Goal: Task Accomplishment & Management: Manage account settings

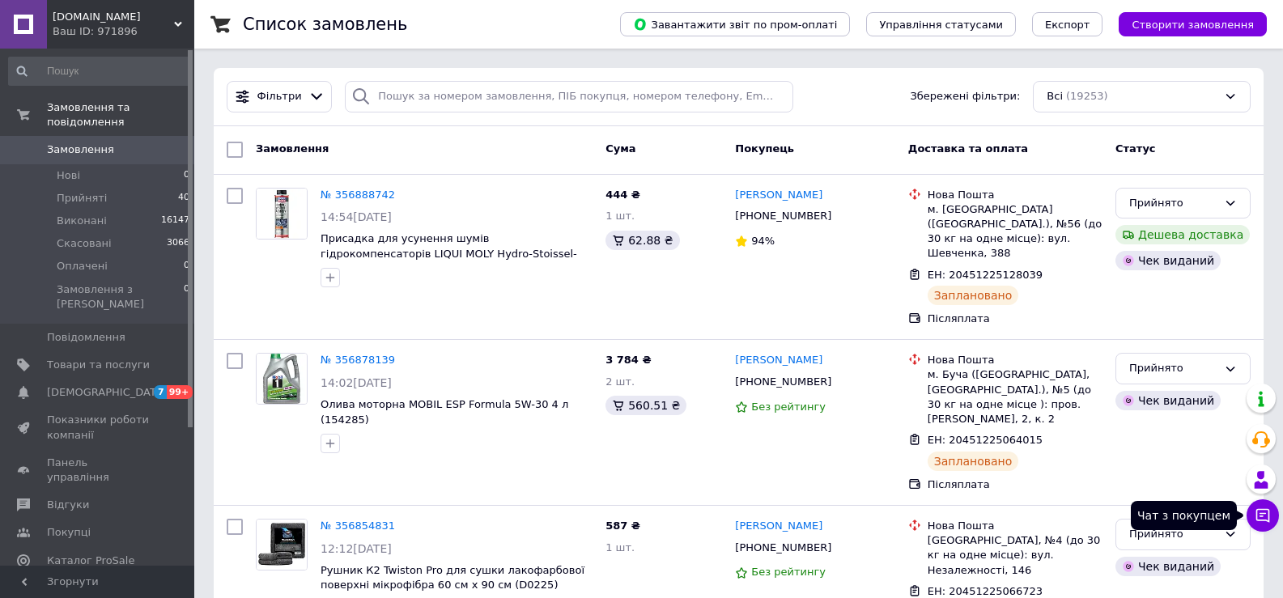
click at [1260, 523] on icon at bounding box center [1263, 516] width 16 height 16
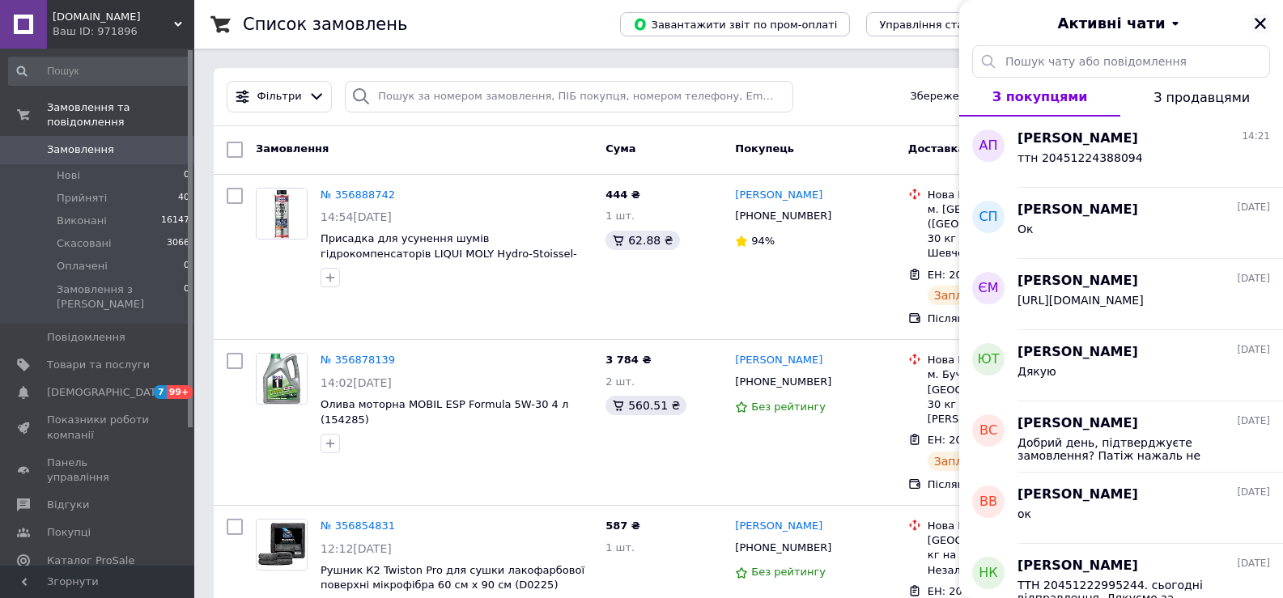
click at [1258, 19] on icon "Закрити" at bounding box center [1260, 23] width 15 height 15
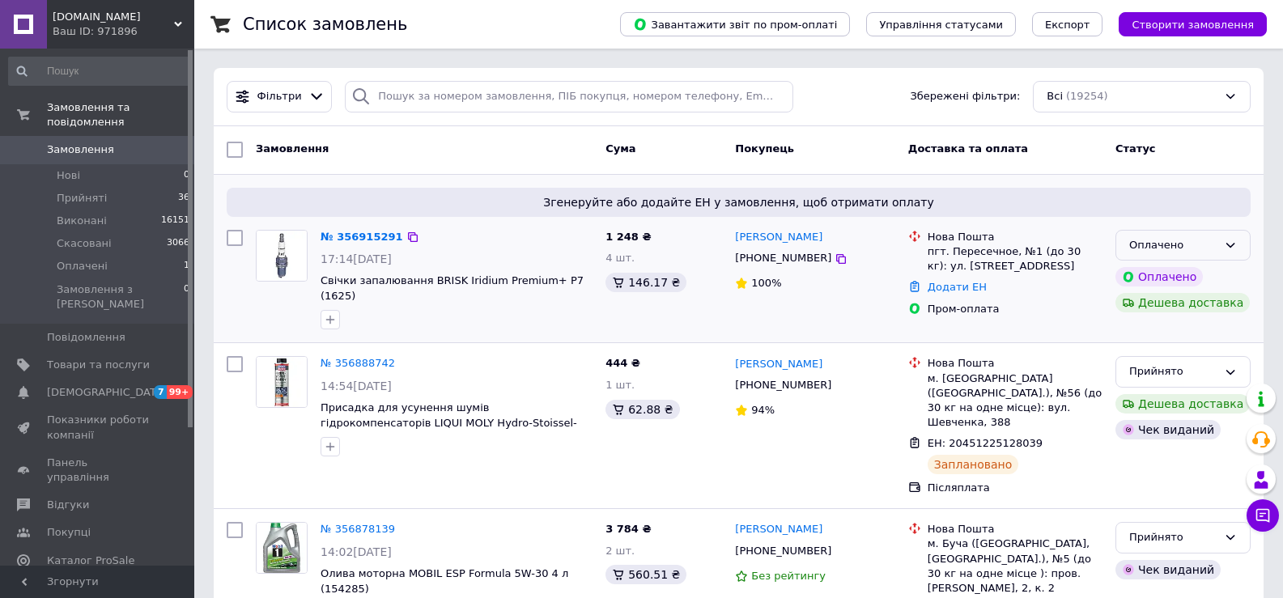
click at [1215, 236] on div "Оплачено" at bounding box center [1182, 246] width 135 height 32
click at [1202, 275] on li "Прийнято" at bounding box center [1183, 279] width 134 height 30
